Goal: Task Accomplishment & Management: Use online tool/utility

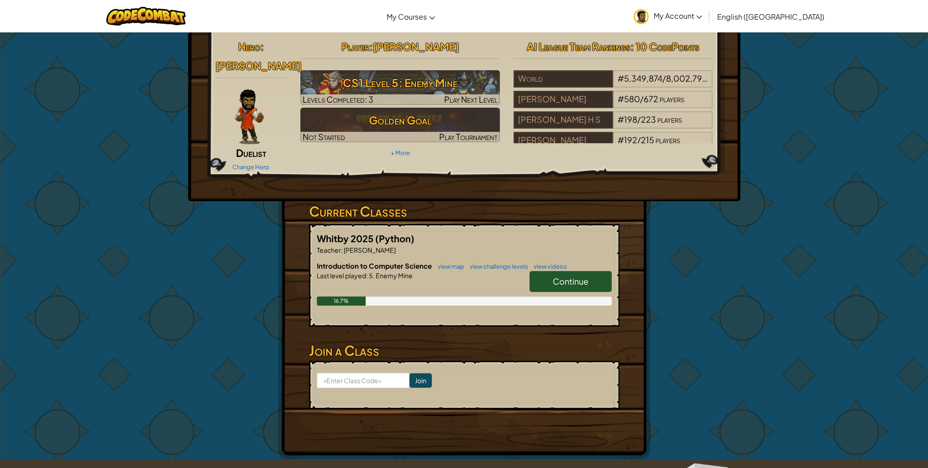
click at [562, 276] on span "Continue" at bounding box center [571, 281] width 36 height 11
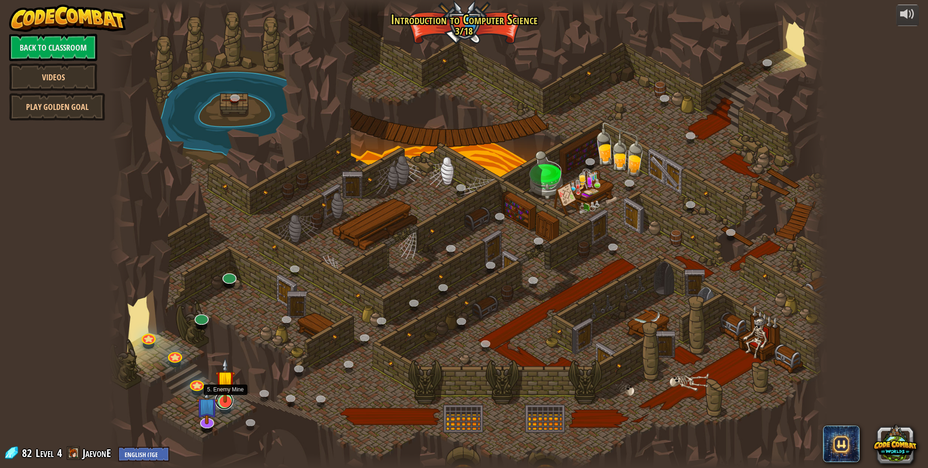
click at [227, 404] on link at bounding box center [224, 401] width 18 height 18
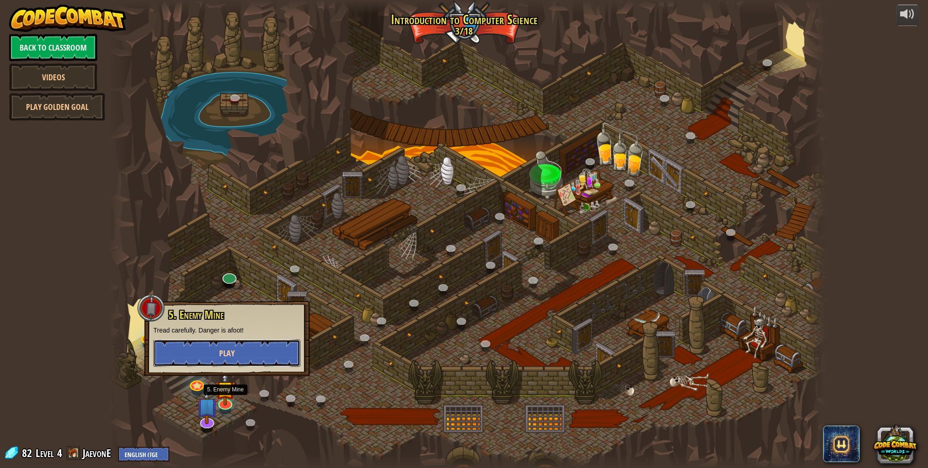
click at [205, 354] on button "Play" at bounding box center [226, 353] width 147 height 27
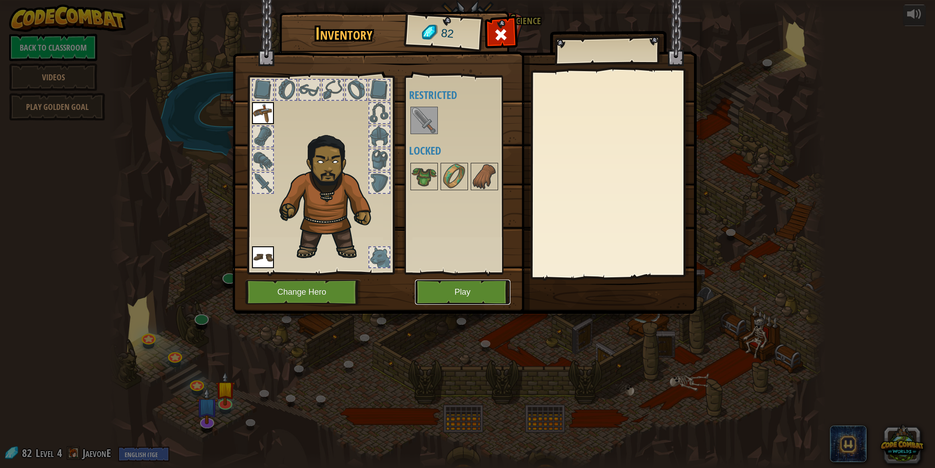
click at [471, 288] on button "Play" at bounding box center [462, 292] width 95 height 25
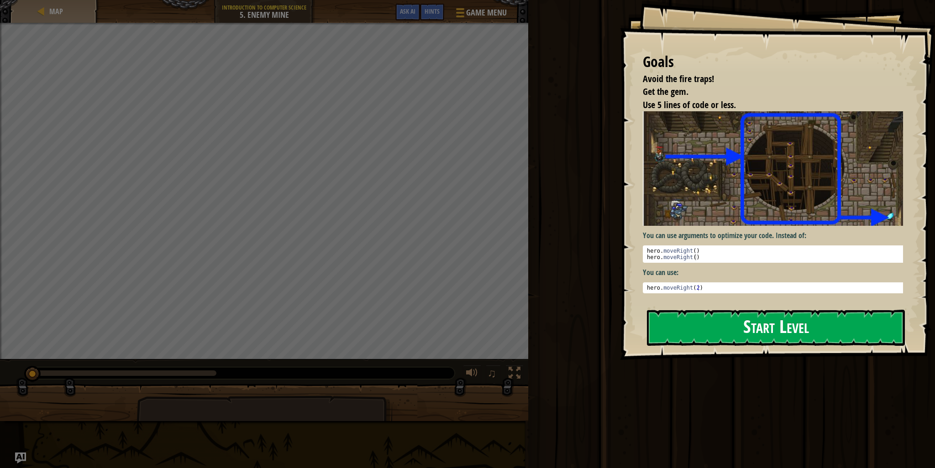
click at [823, 330] on button "Start Level" at bounding box center [776, 328] width 258 height 36
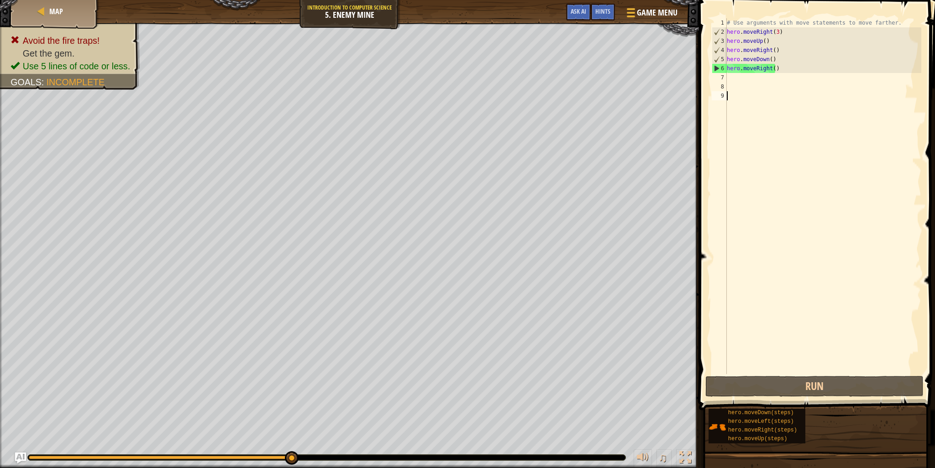
click at [778, 63] on div "# Use arguments with move statements to move farther. hero . moveRight ( 3 ) he…" at bounding box center [823, 205] width 196 height 374
click at [776, 66] on div "# Use arguments with move statements to move farther. hero . moveRight ( 3 ) he…" at bounding box center [823, 205] width 196 height 374
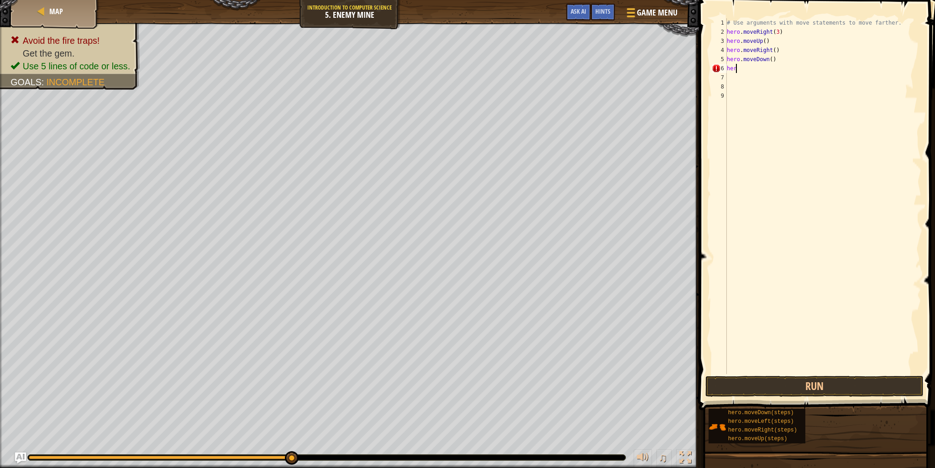
type textarea "h"
click at [767, 59] on div "# Use arguments with move statements to move farther. hero . moveRight ( 3 ) he…" at bounding box center [823, 205] width 196 height 374
click at [769, 59] on div "# Use arguments with move statements to move farther. hero . moveRight ( 3 ) he…" at bounding box center [823, 205] width 196 height 374
type textarea "hero.moveDown(2)"
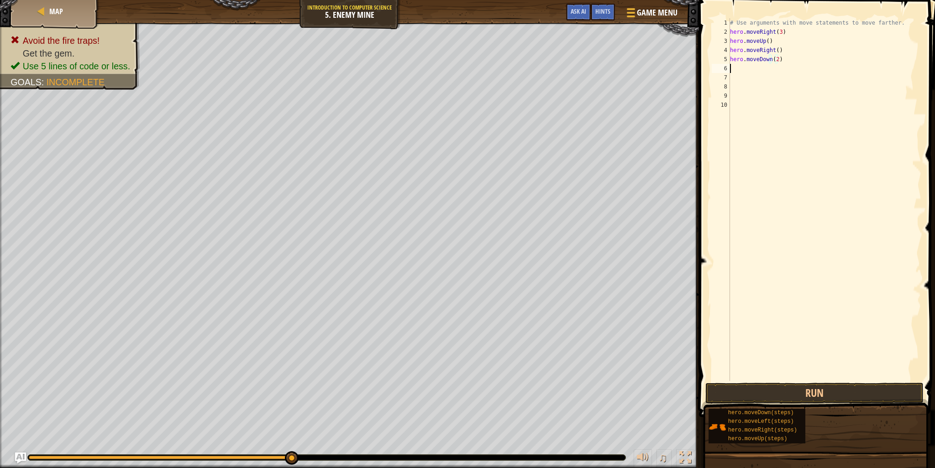
scroll to position [4, 0]
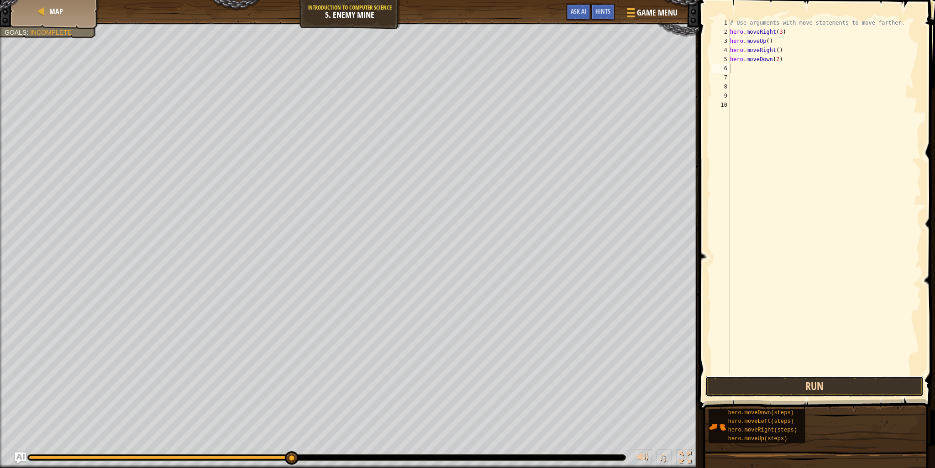
drag, startPoint x: 801, startPoint y: 389, endPoint x: 803, endPoint y: 394, distance: 4.8
click at [800, 394] on button "Run" at bounding box center [814, 386] width 218 height 21
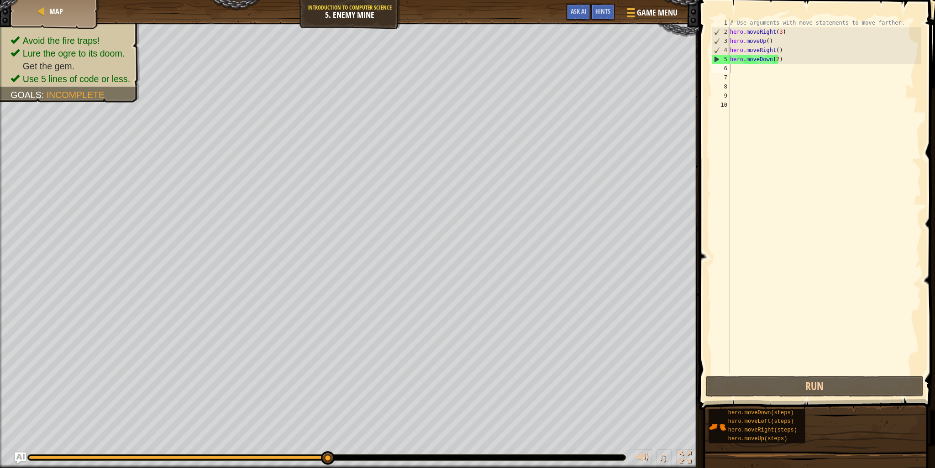
type textarea "da"
